Goal: Book appointment/travel/reservation

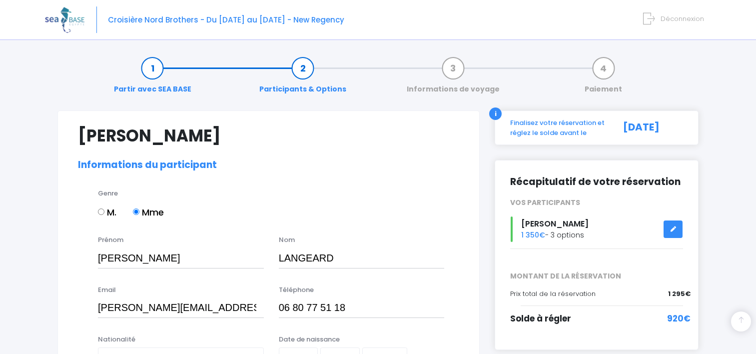
select select "Française"
select select "N3"
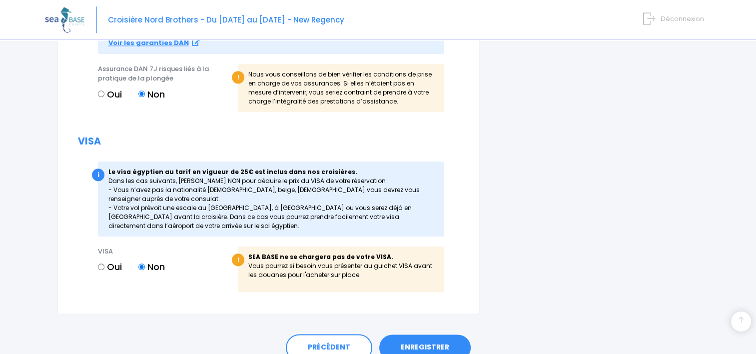
scroll to position [1199, 0]
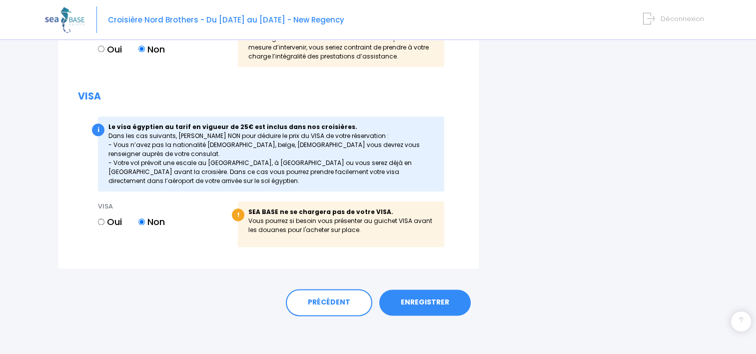
click at [427, 302] on link "ENREGISTRER" at bounding box center [424, 302] width 91 height 26
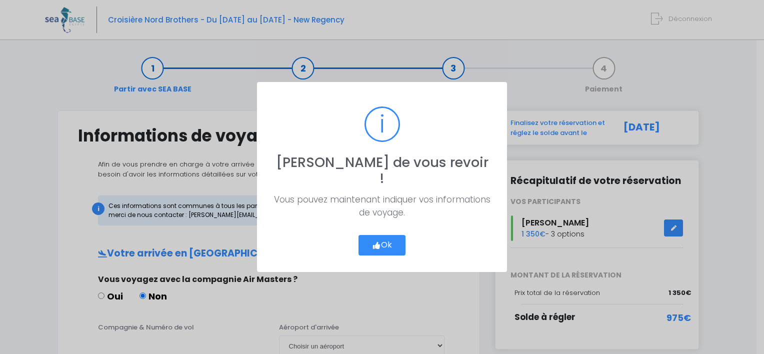
click at [372, 235] on button "Ok" at bounding box center [381, 245] width 47 height 21
